Goal: Task Accomplishment & Management: Contribute content

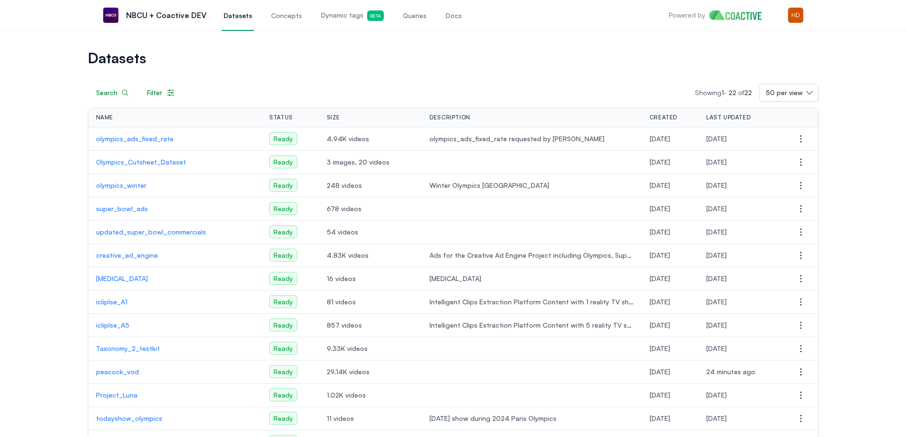
click at [329, 19] on span "Dynamic tags Beta" at bounding box center [352, 15] width 63 height 10
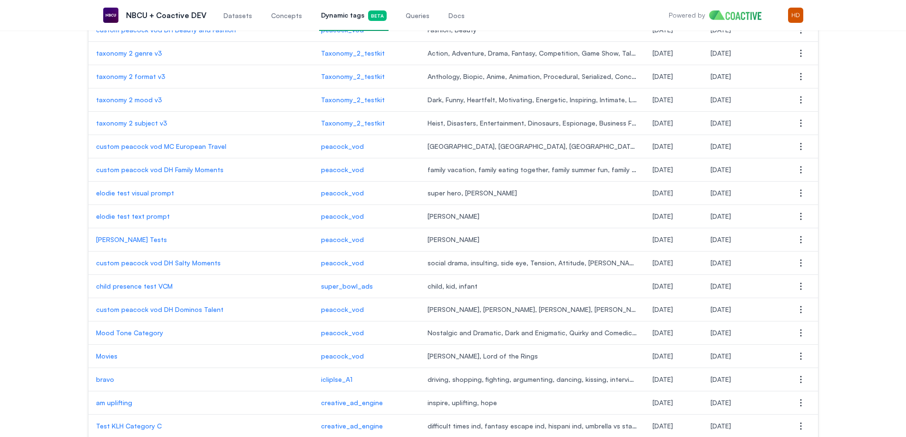
scroll to position [939, 0]
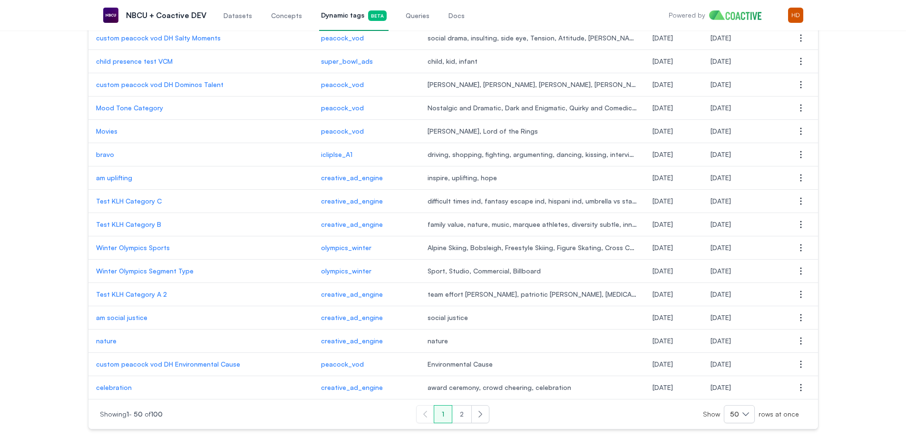
click at [187, 363] on p "custom peacock vod DH Environmental Cause" at bounding box center [201, 365] width 210 height 10
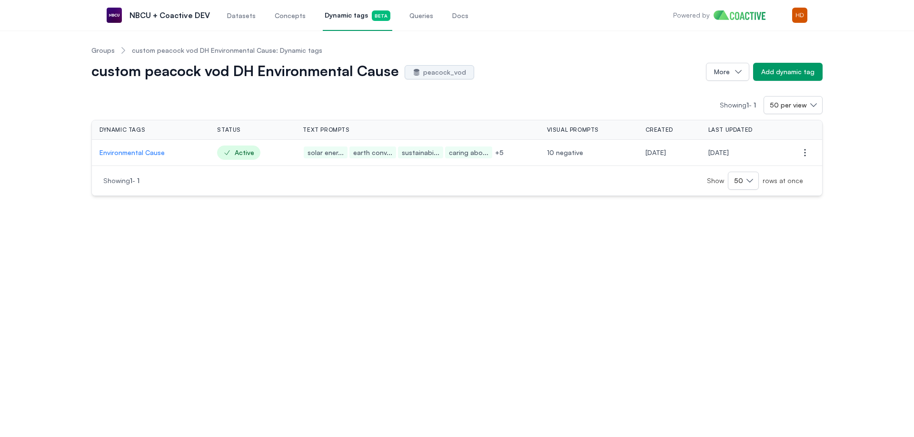
click at [125, 148] on p "Environmental Cause" at bounding box center [150, 153] width 102 height 10
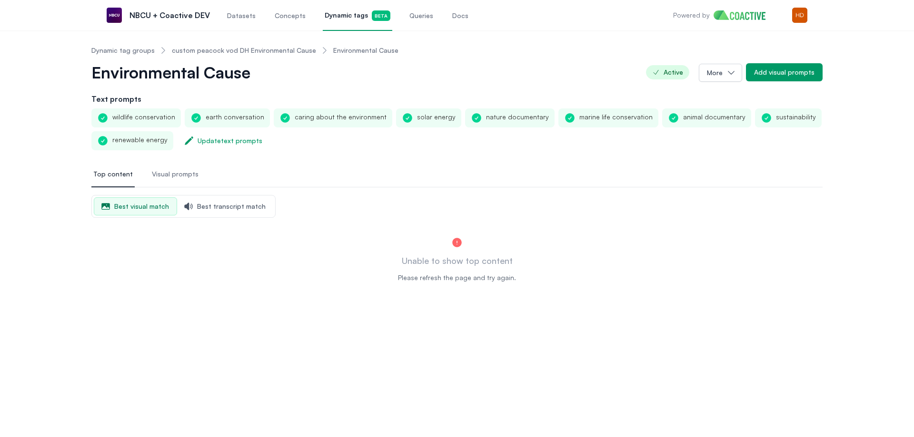
click at [133, 49] on link "Dynamic tag groups" at bounding box center [122, 51] width 63 height 10
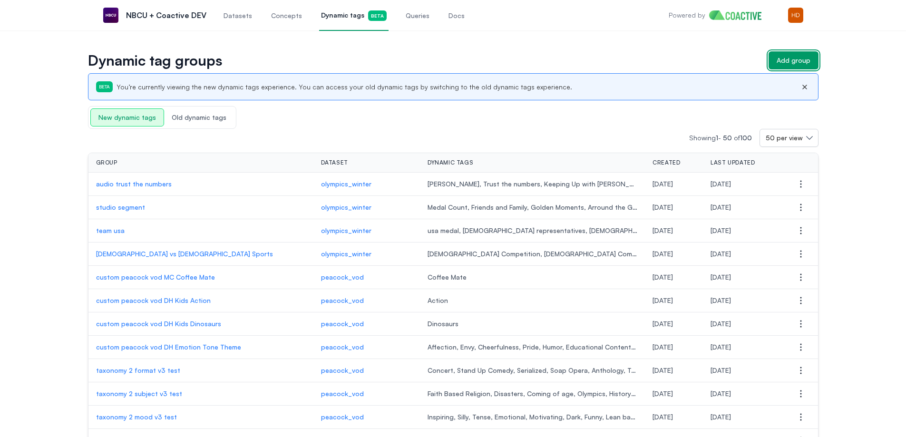
click at [793, 61] on div "Add group" at bounding box center [794, 61] width 34 height 10
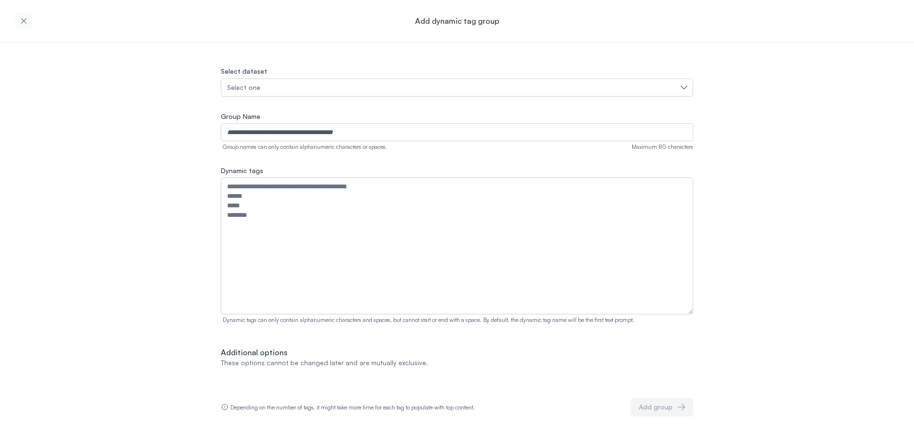
click at [612, 78] on div "Select dataset Select one" at bounding box center [457, 80] width 472 height 31
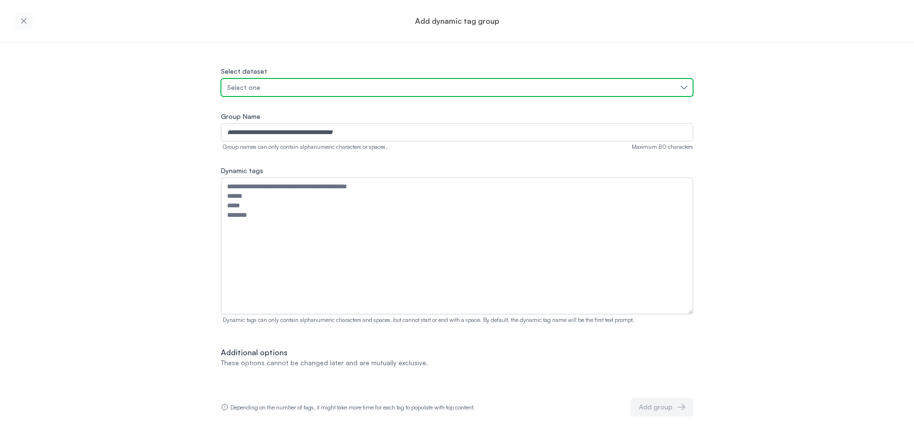
click at [609, 79] on button "Select one" at bounding box center [457, 88] width 472 height 18
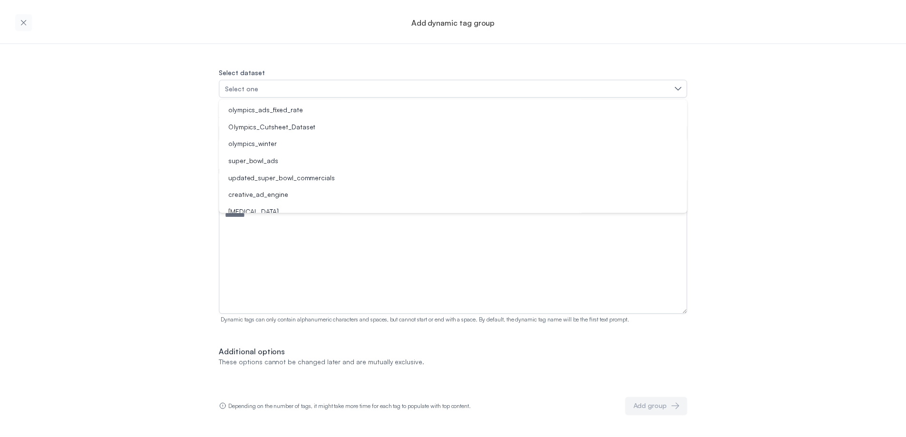
scroll to position [76, 0]
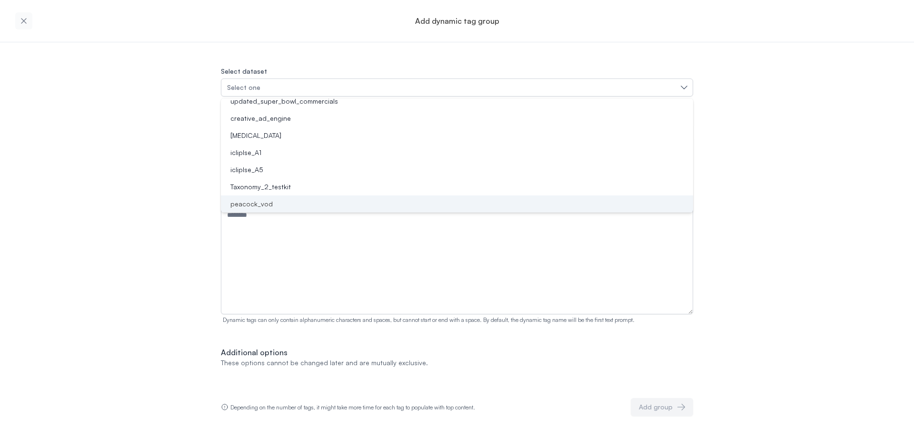
click at [324, 201] on div "peacock_vod" at bounding box center [450, 204] width 449 height 10
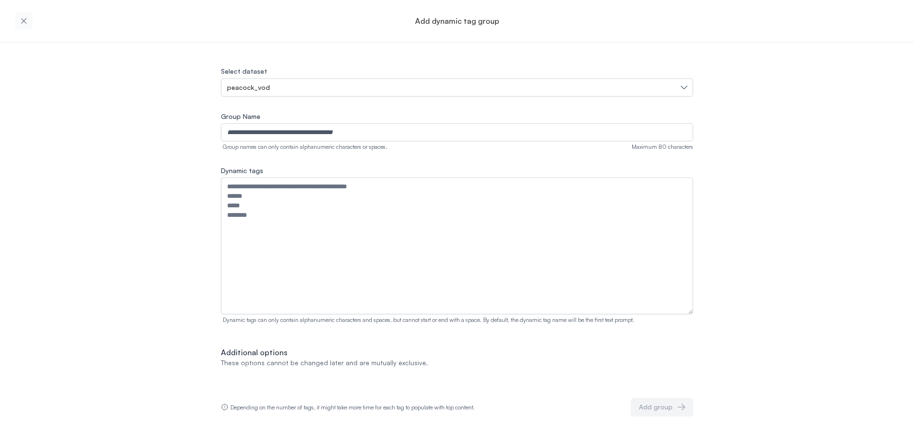
click at [319, 144] on div "Group names can only contain alphanumeric characters or spaces." at bounding box center [304, 147] width 167 height 8
click at [322, 136] on input "Group Name" at bounding box center [457, 132] width 472 height 18
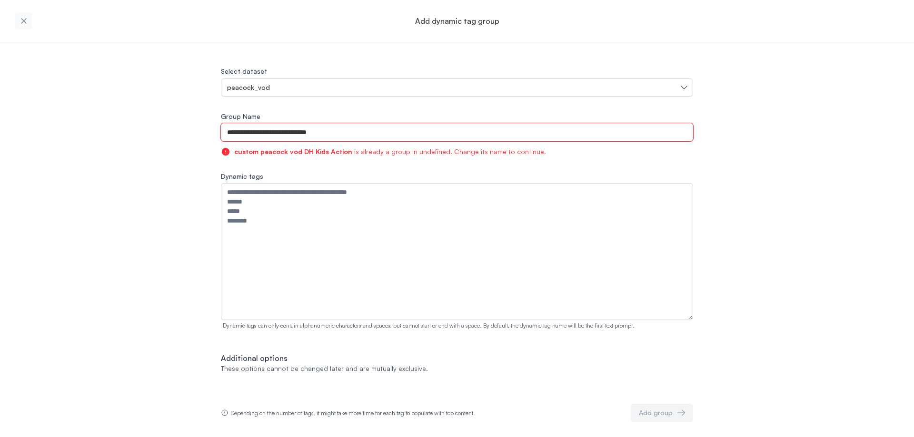
drag, startPoint x: 353, startPoint y: 129, endPoint x: 304, endPoint y: 124, distance: 49.3
click at [302, 128] on input "**********" at bounding box center [457, 132] width 472 height 18
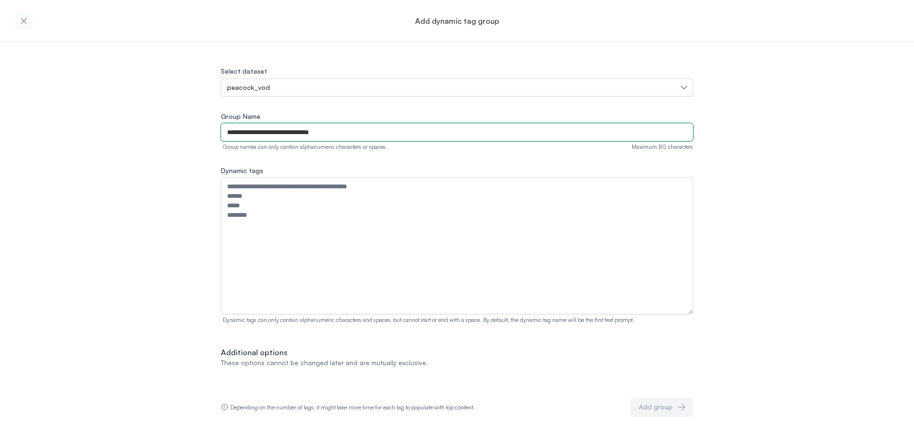
type input "**********"
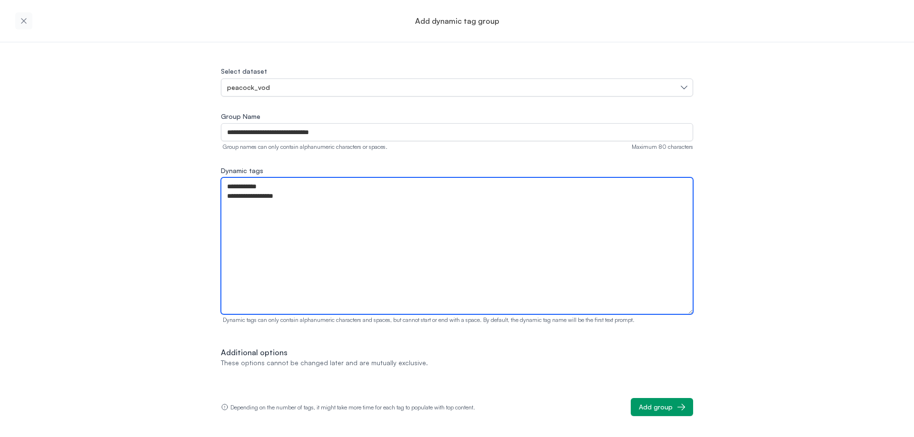
drag, startPoint x: 294, startPoint y: 201, endPoint x: 192, endPoint y: 196, distance: 102.0
click at [190, 197] on div "**********" at bounding box center [457, 229] width 914 height 374
type textarea "**********"
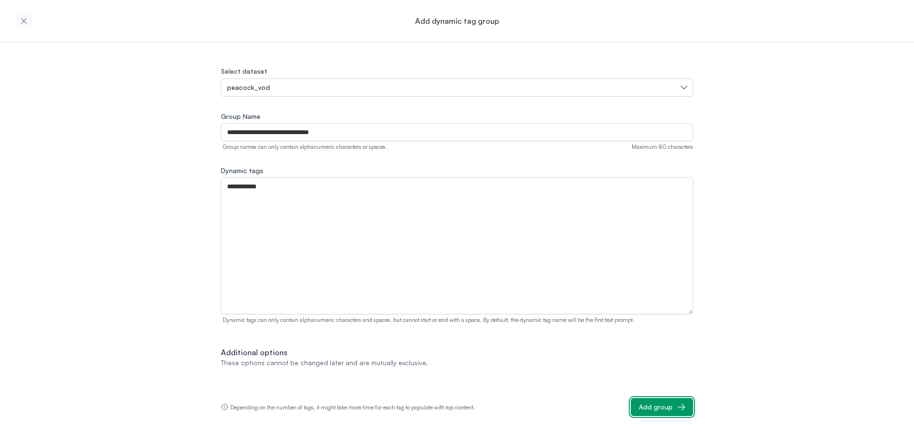
click at [661, 410] on div "Add group" at bounding box center [656, 408] width 34 height 10
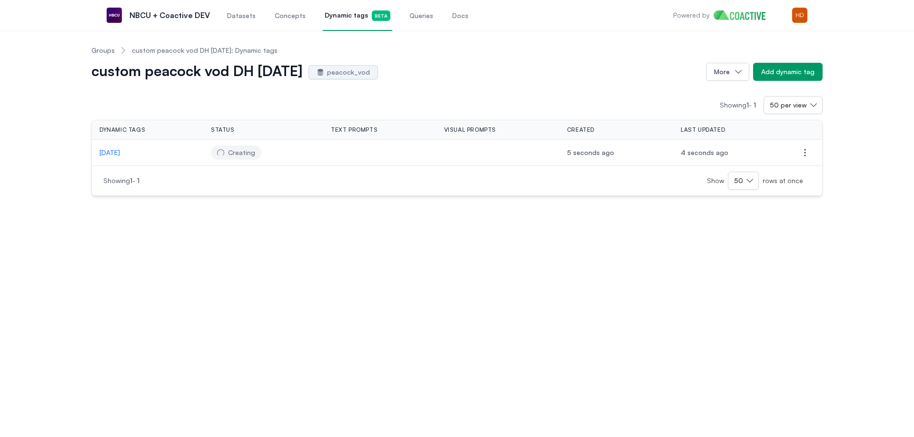
click at [99, 50] on link "Groups" at bounding box center [102, 51] width 23 height 10
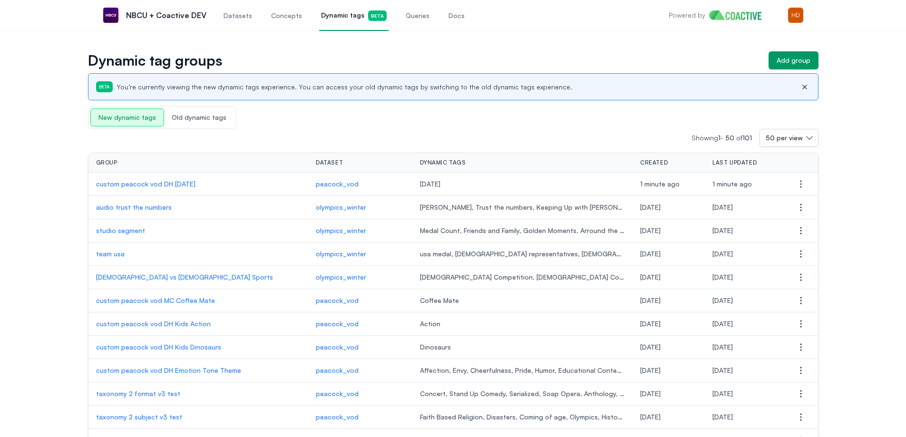
click at [186, 183] on p "custom peacock vod DH Thanksgiving" at bounding box center [198, 184] width 205 height 10
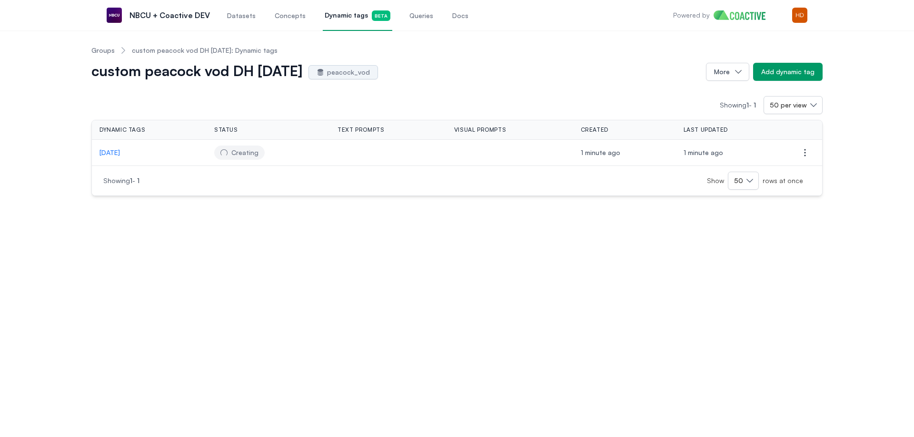
click at [100, 52] on link "Groups" at bounding box center [102, 51] width 23 height 10
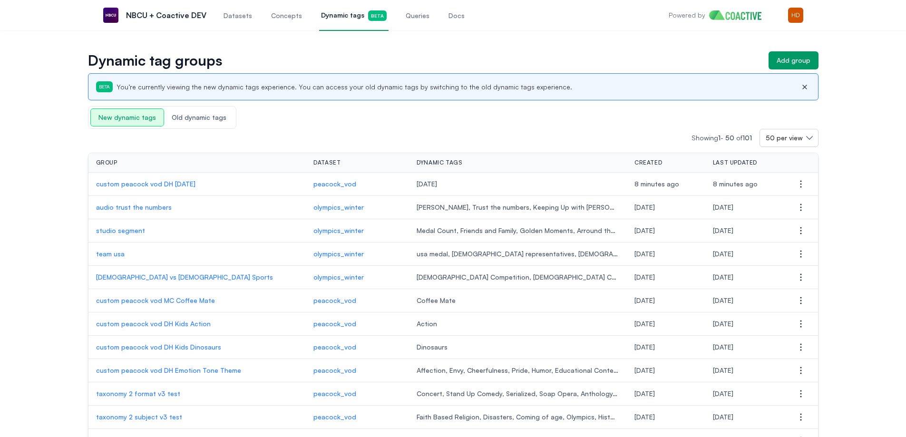
click at [173, 183] on p "custom peacock vod DH Thanksgiving" at bounding box center [197, 184] width 203 height 10
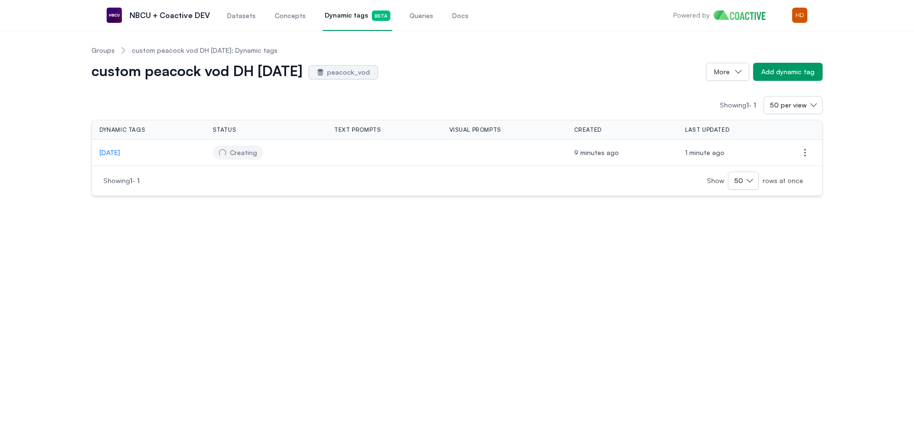
click at [119, 155] on p "Thanksgiving" at bounding box center [148, 153] width 98 height 10
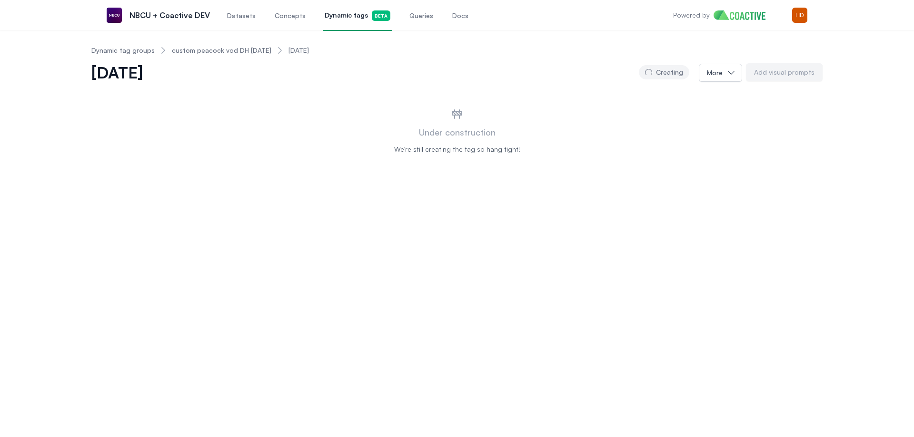
click at [105, 53] on link "Dynamic tag groups" at bounding box center [122, 51] width 63 height 10
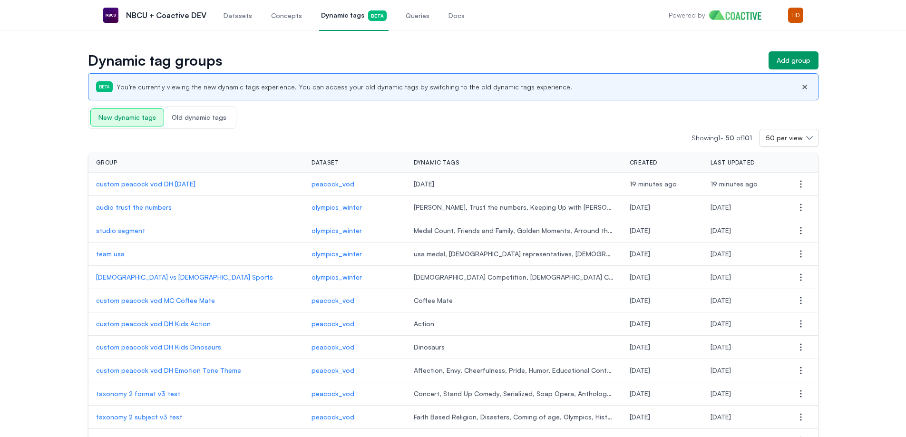
click at [183, 187] on p "custom peacock vod DH Thanksgiving" at bounding box center [196, 184] width 201 height 10
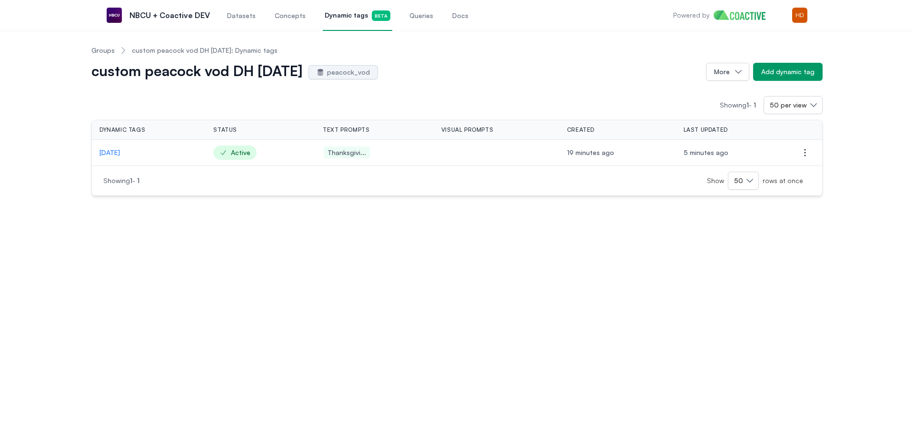
click at [112, 151] on p "Thanksgiving" at bounding box center [148, 153] width 98 height 10
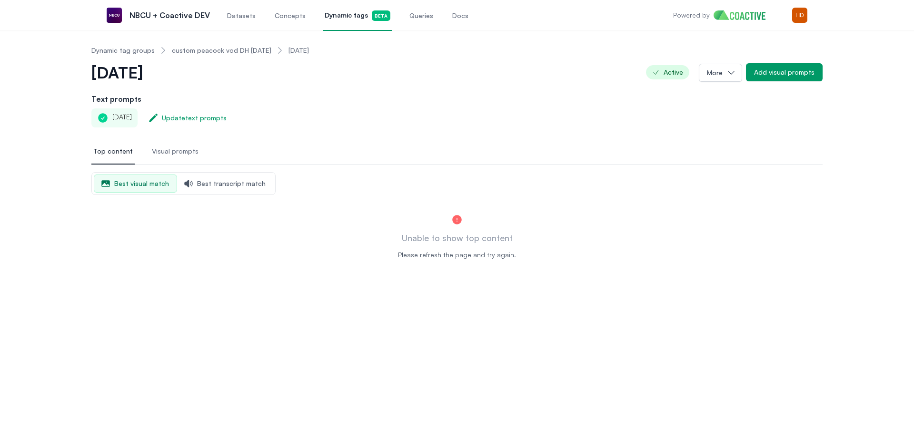
click at [208, 49] on link "custom peacock vod DH Thanksgiving" at bounding box center [221, 51] width 99 height 10
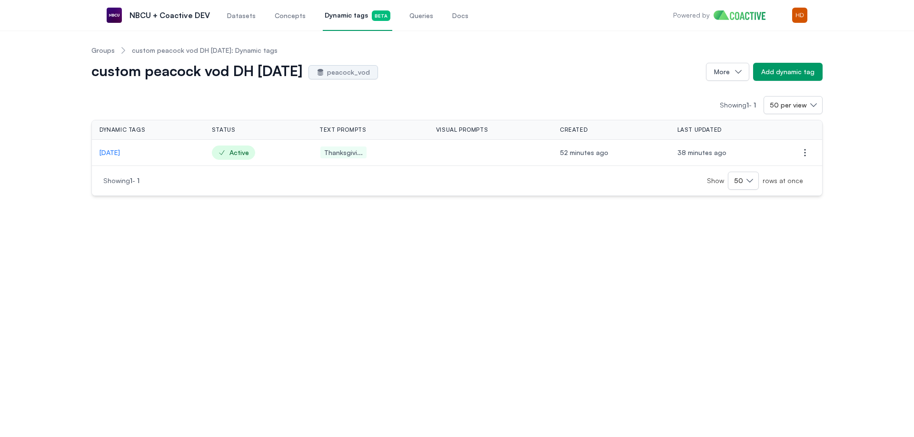
click at [120, 157] on p "Thanksgiving" at bounding box center [147, 153] width 97 height 10
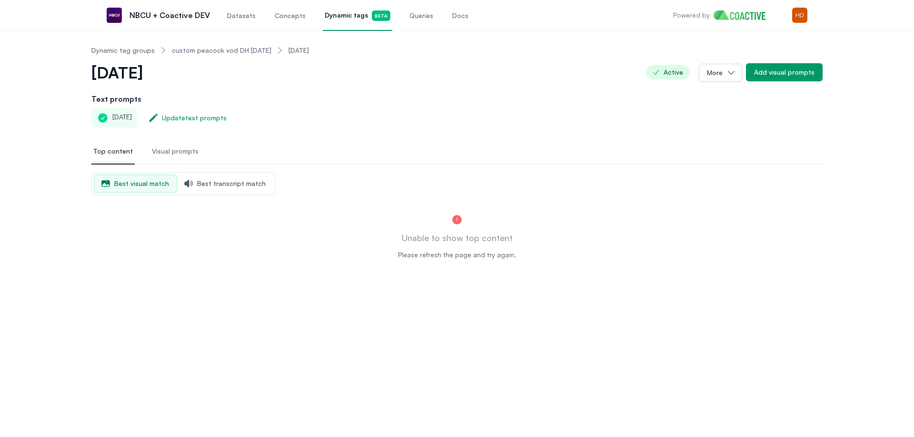
click at [218, 45] on ol "Dynamic tag groups custom peacock vod DH Thanksgiving Thanksgiving" at bounding box center [199, 50] width 217 height 25
click at [214, 52] on link "custom peacock vod DH Thanksgiving" at bounding box center [221, 51] width 99 height 10
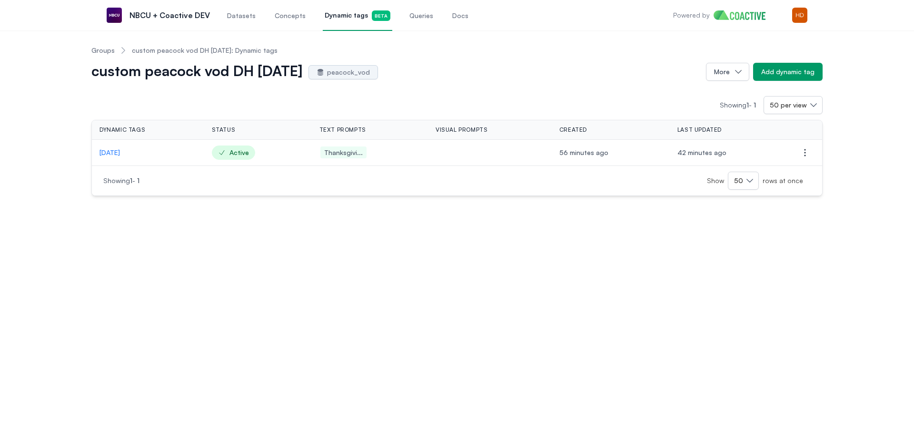
click at [126, 147] on td "Thanksgiving" at bounding box center [148, 153] width 112 height 26
click at [128, 152] on p "Thanksgiving" at bounding box center [147, 153] width 97 height 10
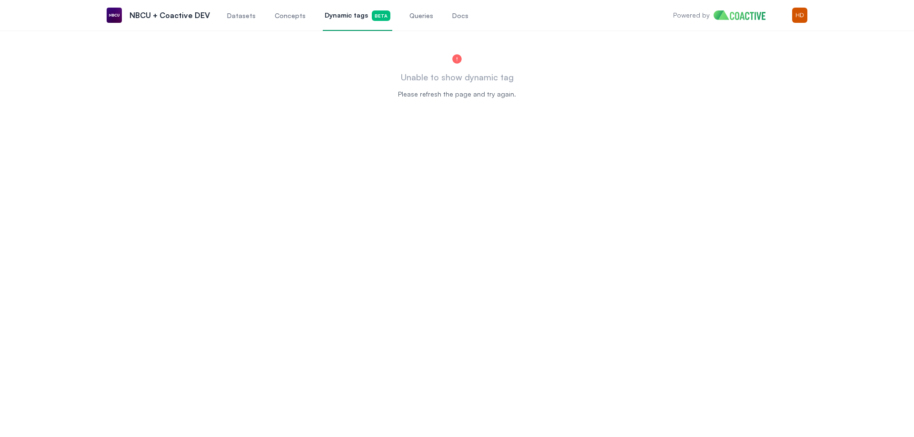
click at [329, 18] on span "Dynamic tags Beta" at bounding box center [358, 15] width 66 height 10
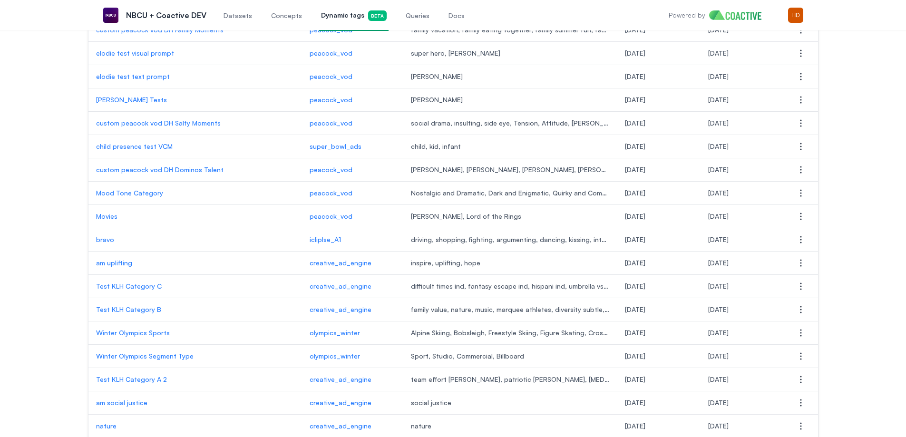
scroll to position [939, 0]
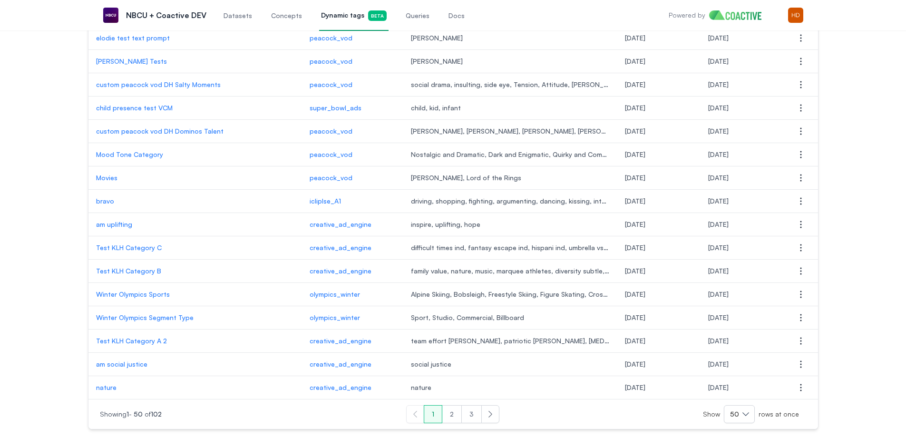
click at [446, 411] on button "2" at bounding box center [452, 414] width 20 height 18
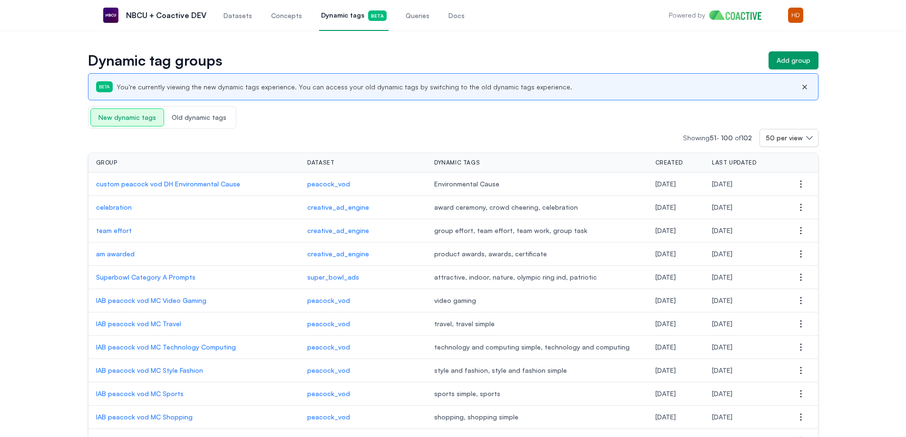
click at [200, 186] on p "custom peacock vod DH Environmental Cause" at bounding box center [194, 184] width 197 height 10
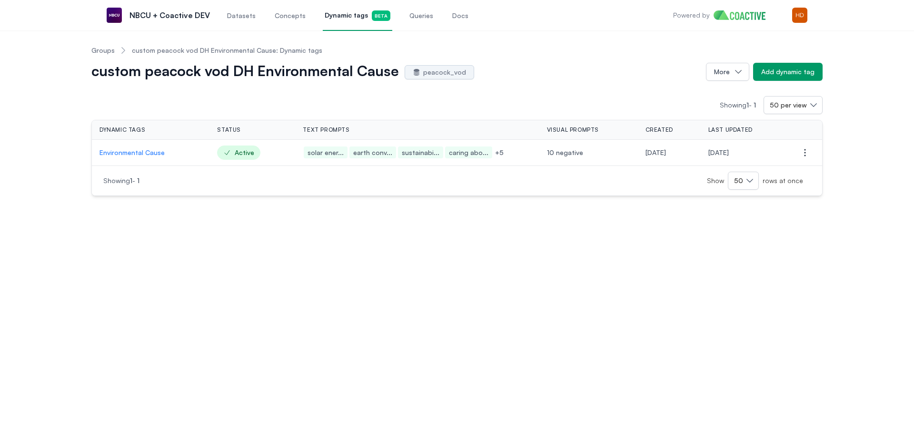
click at [112, 153] on p "Environmental Cause" at bounding box center [150, 153] width 102 height 10
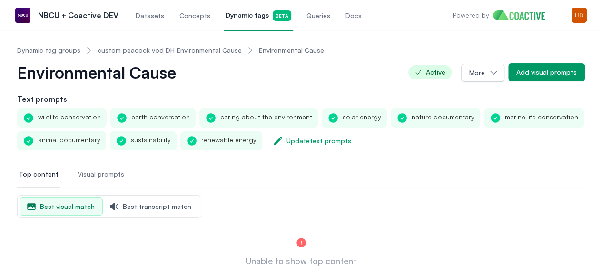
click at [144, 47] on link "custom peacock vod DH Environmental Cause" at bounding box center [170, 51] width 144 height 10
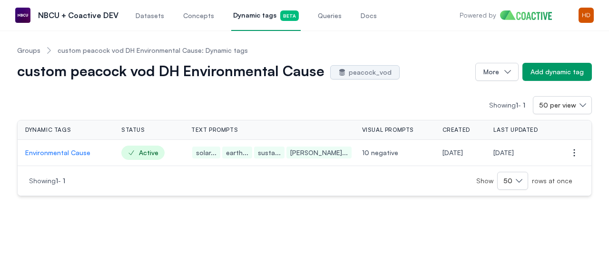
click at [79, 154] on p "Environmental Cause" at bounding box center [65, 153] width 81 height 10
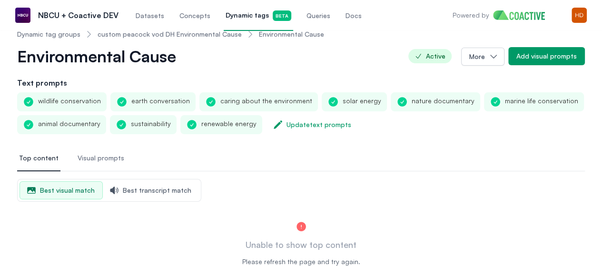
scroll to position [23, 0]
